Goal: Information Seeking & Learning: Learn about a topic

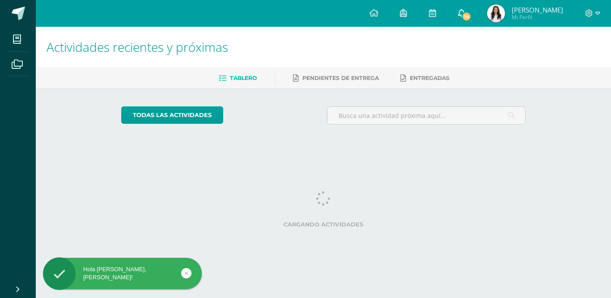
click at [468, 14] on span "14" at bounding box center [466, 17] width 10 height 10
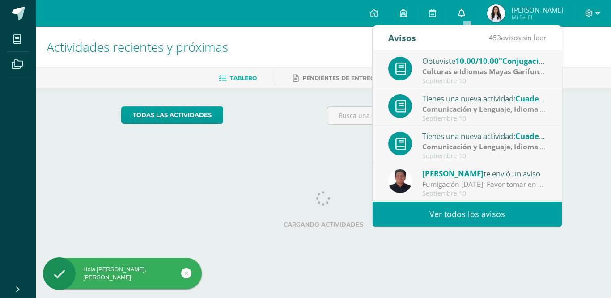
click at [465, 14] on icon at bounding box center [461, 13] width 7 height 8
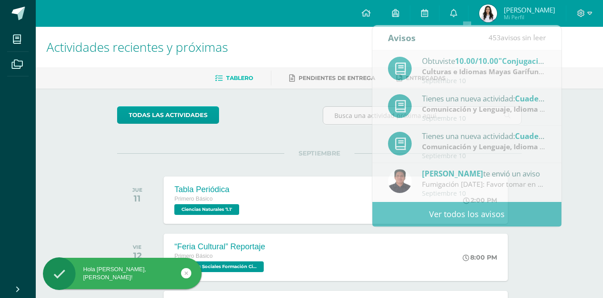
click at [340, 48] on h1 "Actividades recientes y próximas" at bounding box center [320, 47] width 546 height 41
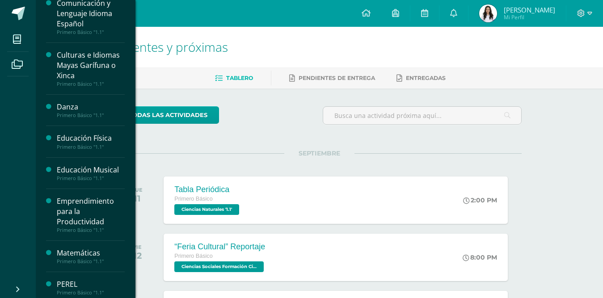
scroll to position [179, 0]
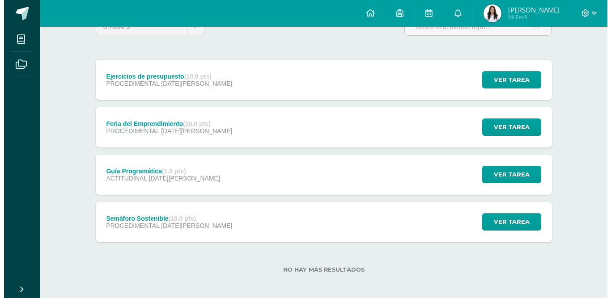
scroll to position [93, 0]
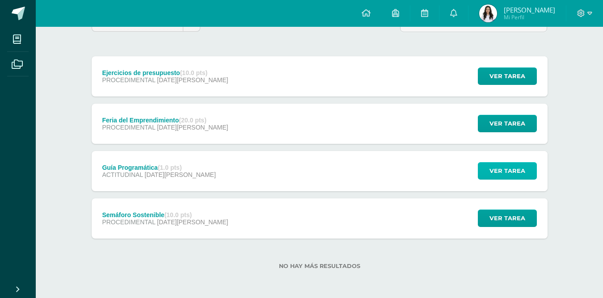
click at [499, 167] on span "Ver tarea" at bounding box center [508, 171] width 36 height 17
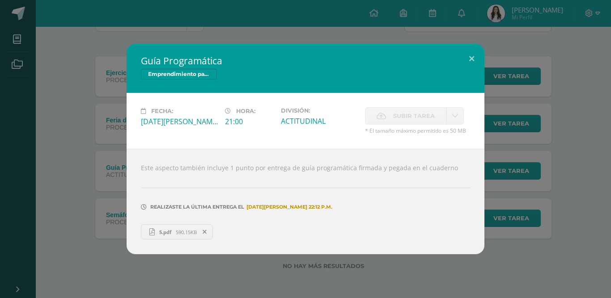
click at [167, 236] on link "5.pdf 590.15KB" at bounding box center [177, 231] width 72 height 15
